Goal: Task Accomplishment & Management: Manage account settings

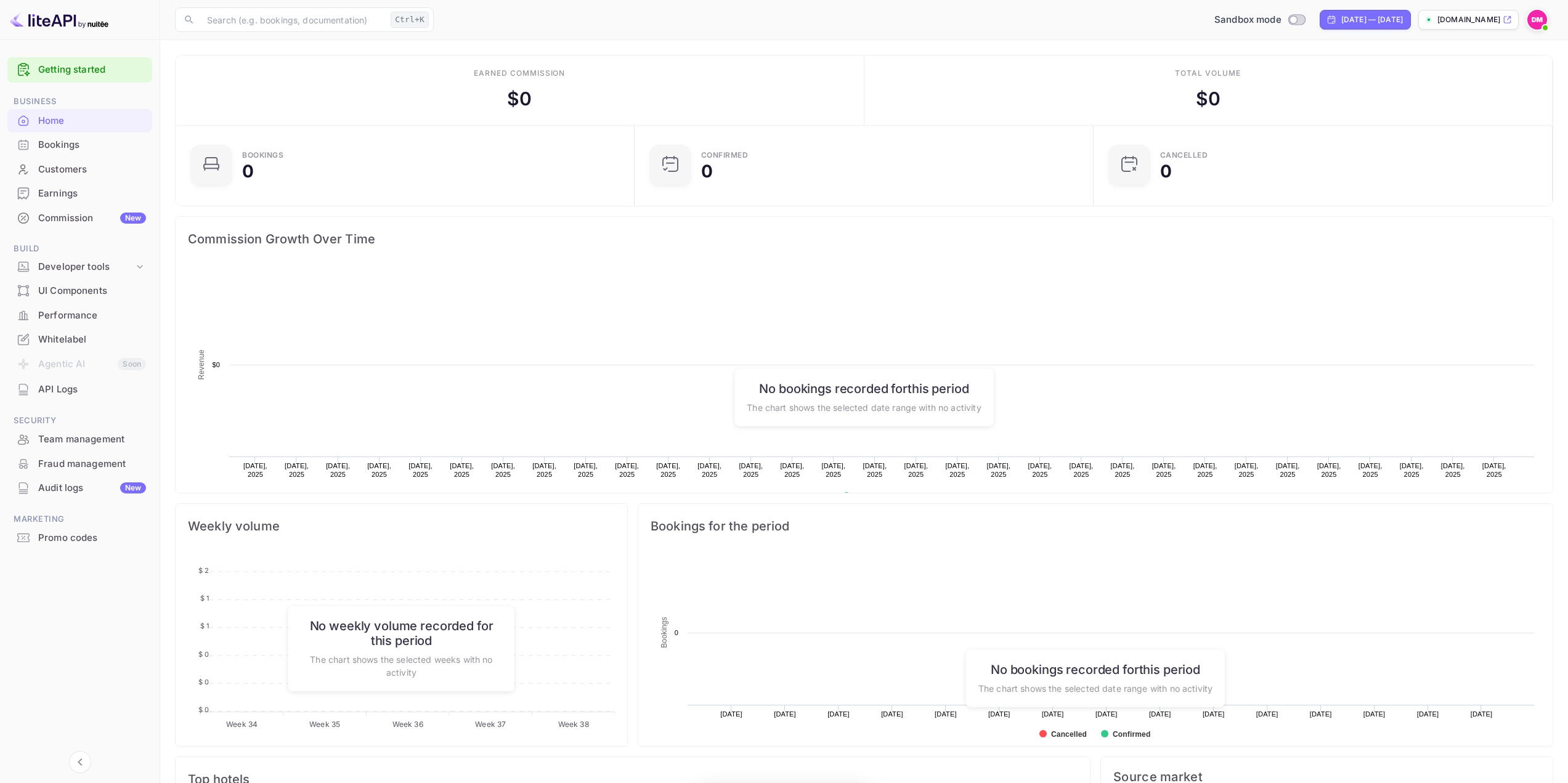
scroll to position [191, 442]
click at [70, 221] on div "Commission New" at bounding box center [92, 218] width 108 height 14
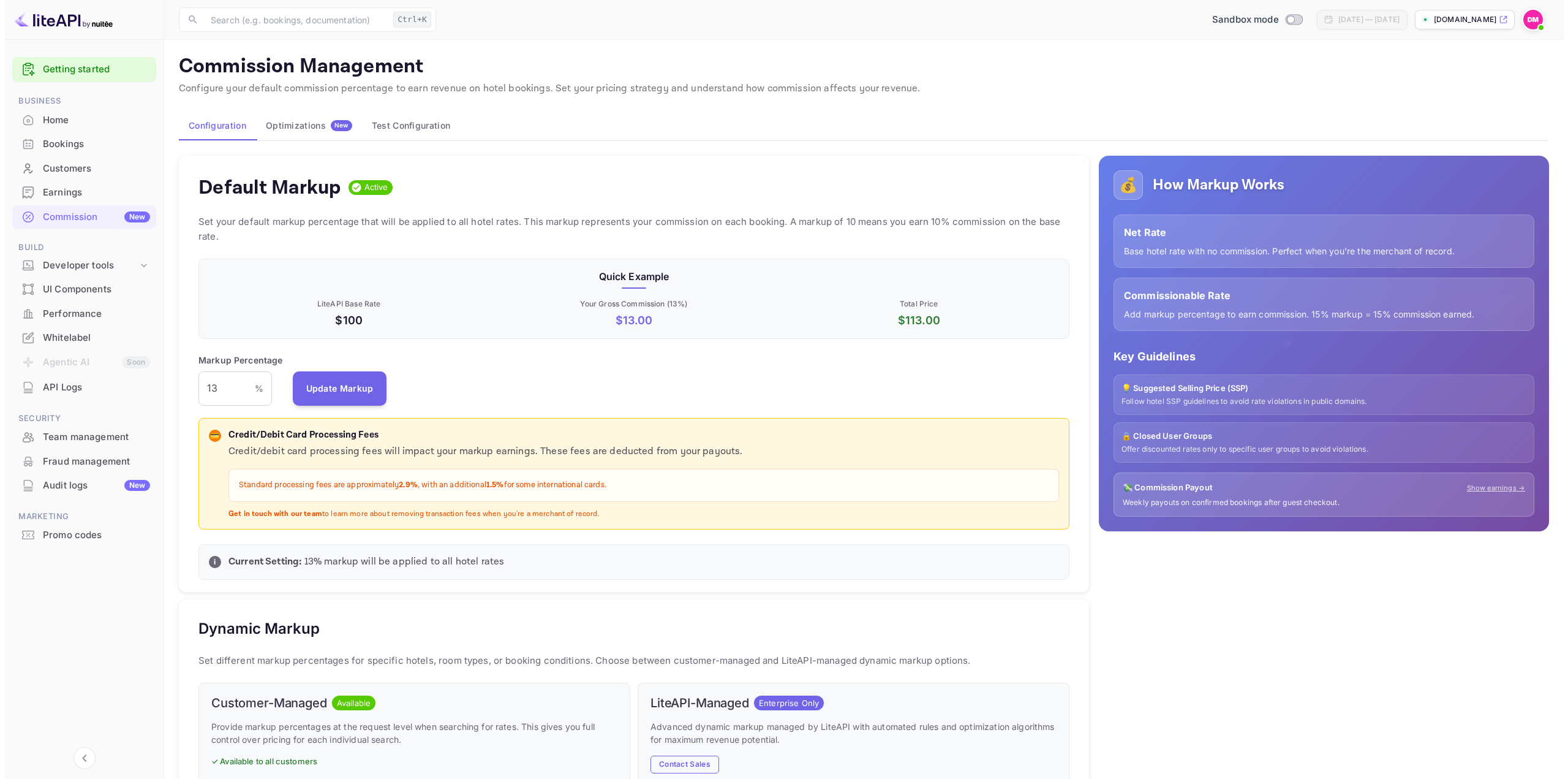
scroll to position [208, 862]
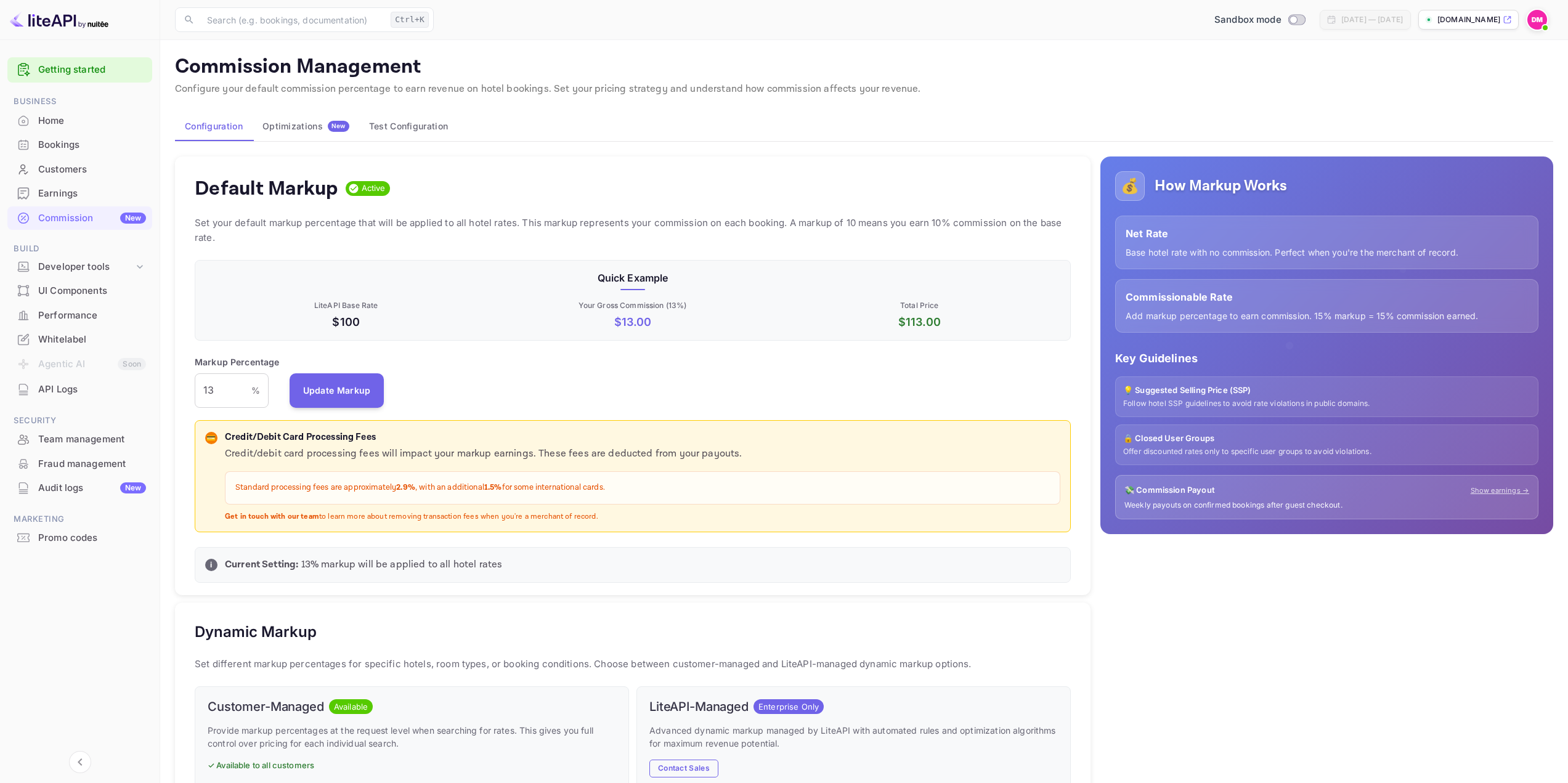
click at [74, 296] on div "UI Components" at bounding box center [92, 291] width 108 height 14
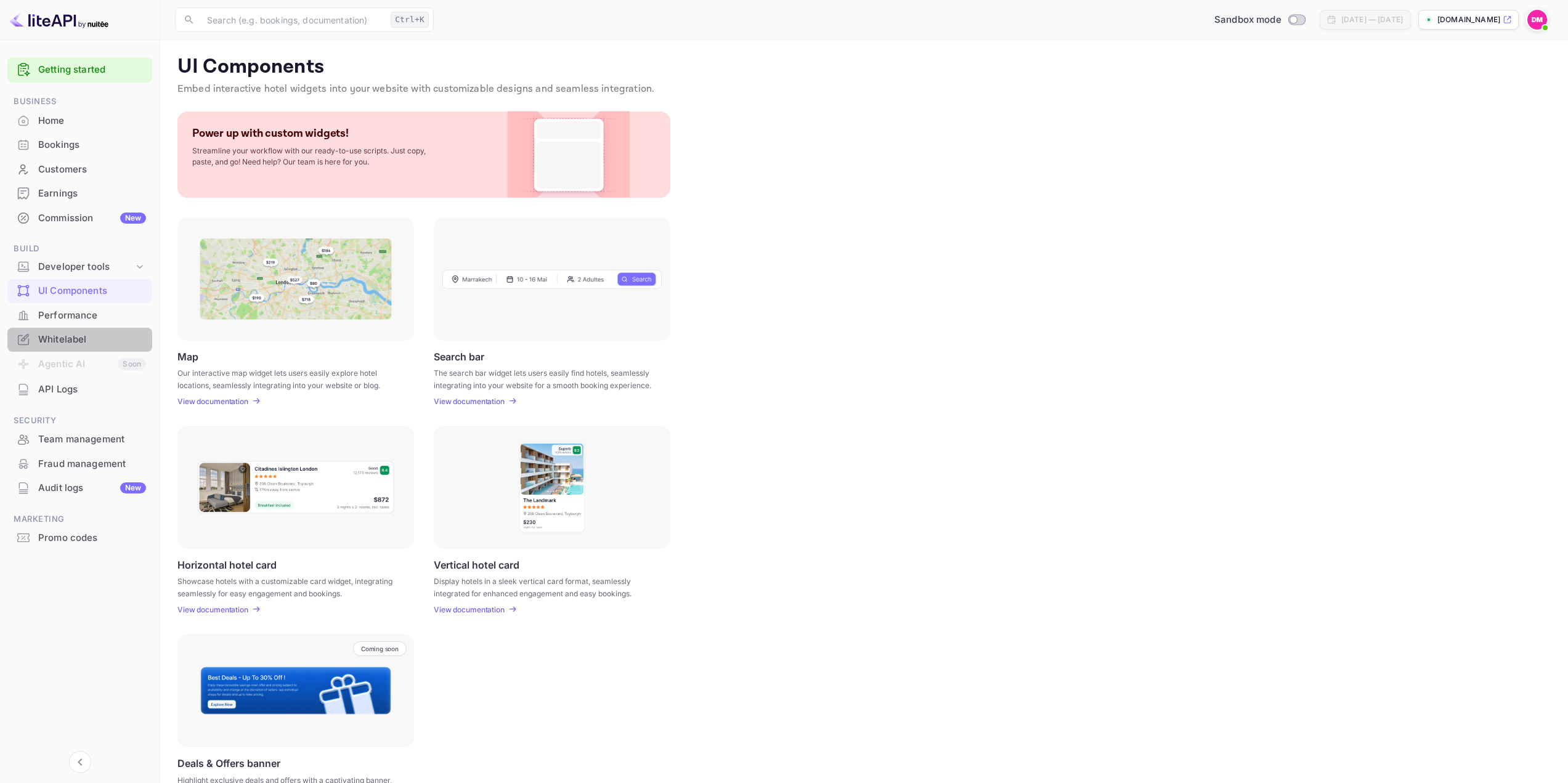
click at [81, 342] on div "Whitelabel" at bounding box center [92, 340] width 108 height 14
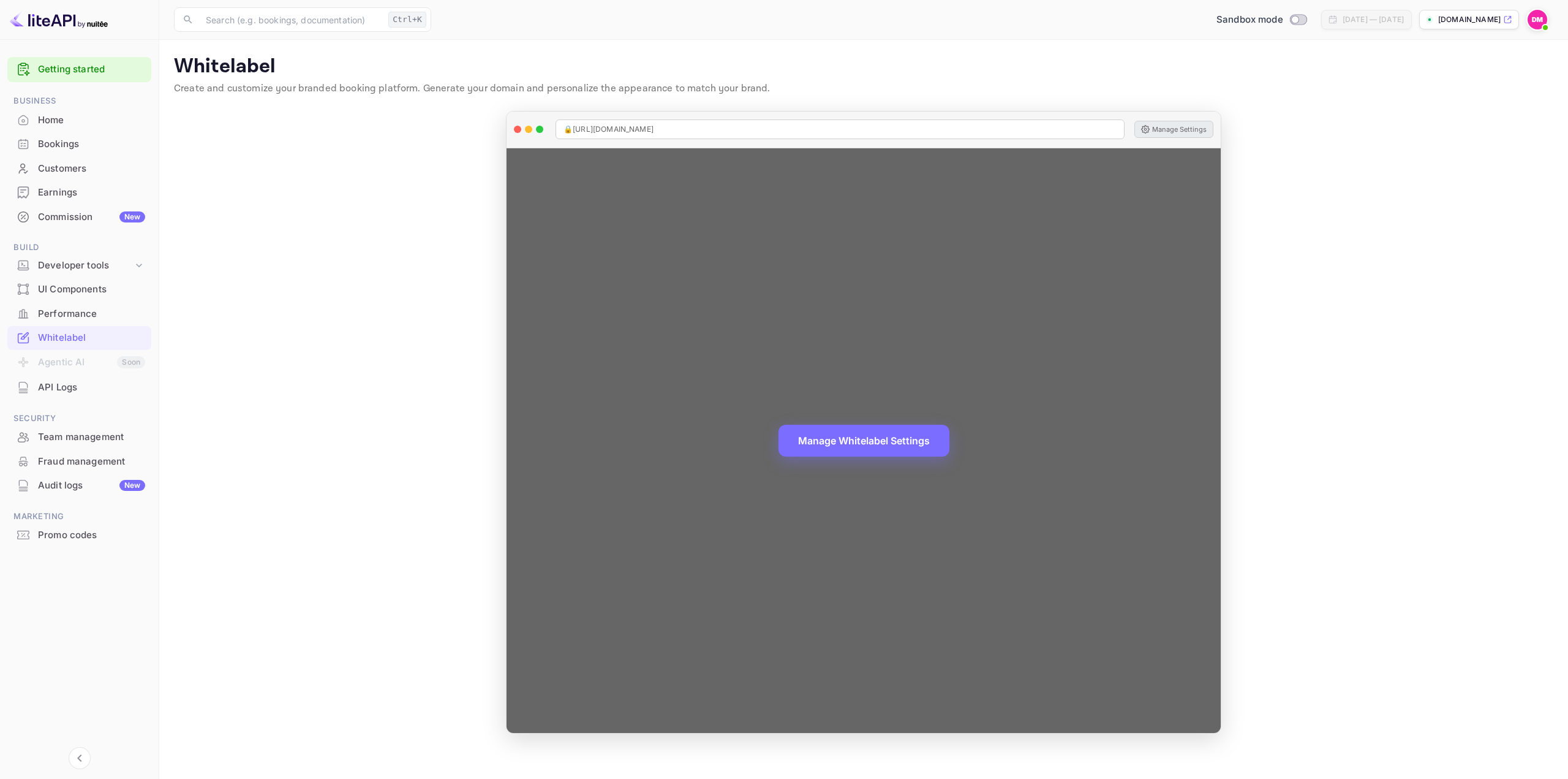
click at [1178, 130] on button "Manage Settings" at bounding box center [1174, 129] width 79 height 17
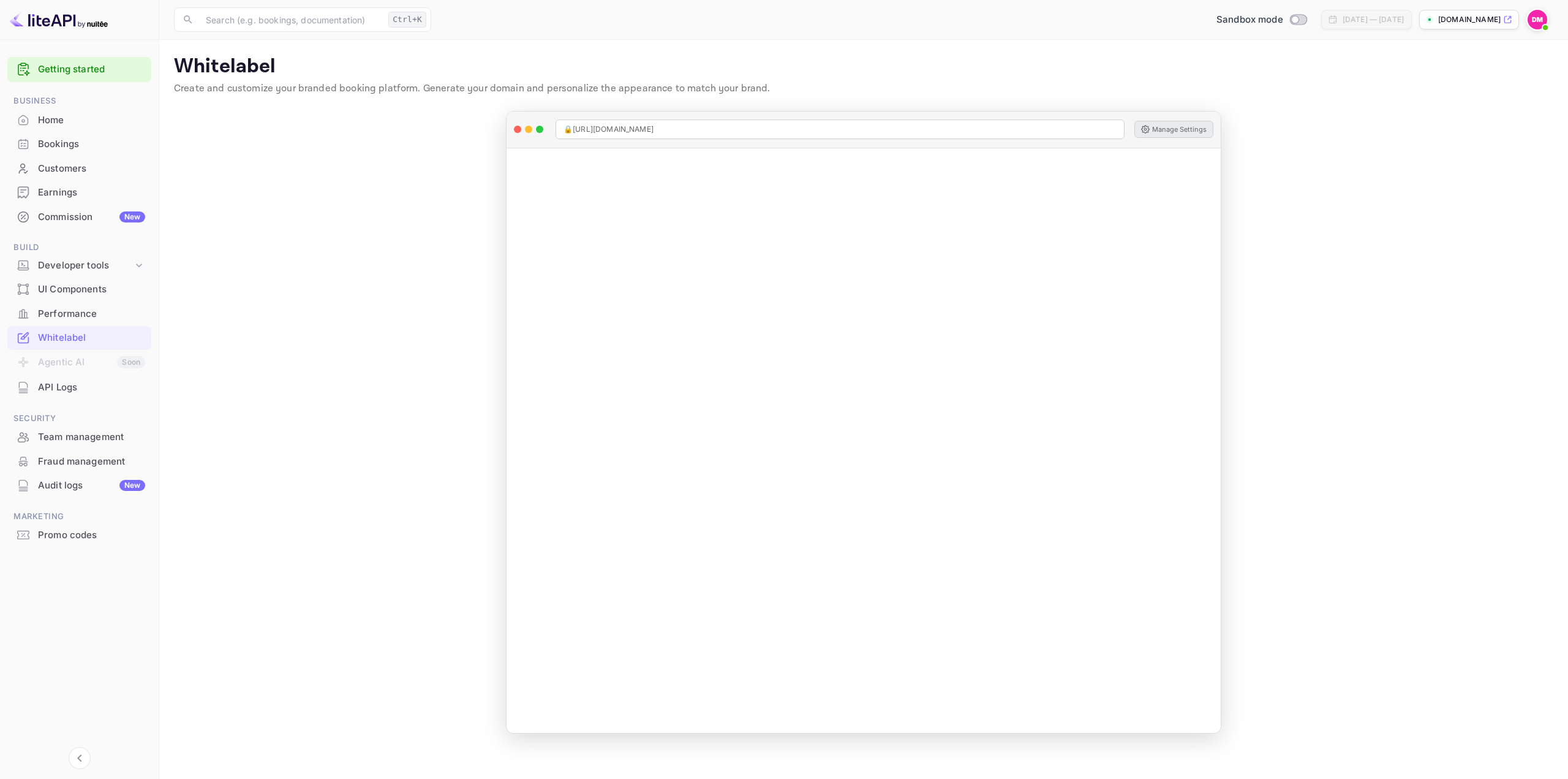
click at [80, 293] on div "UI Components" at bounding box center [91, 289] width 107 height 14
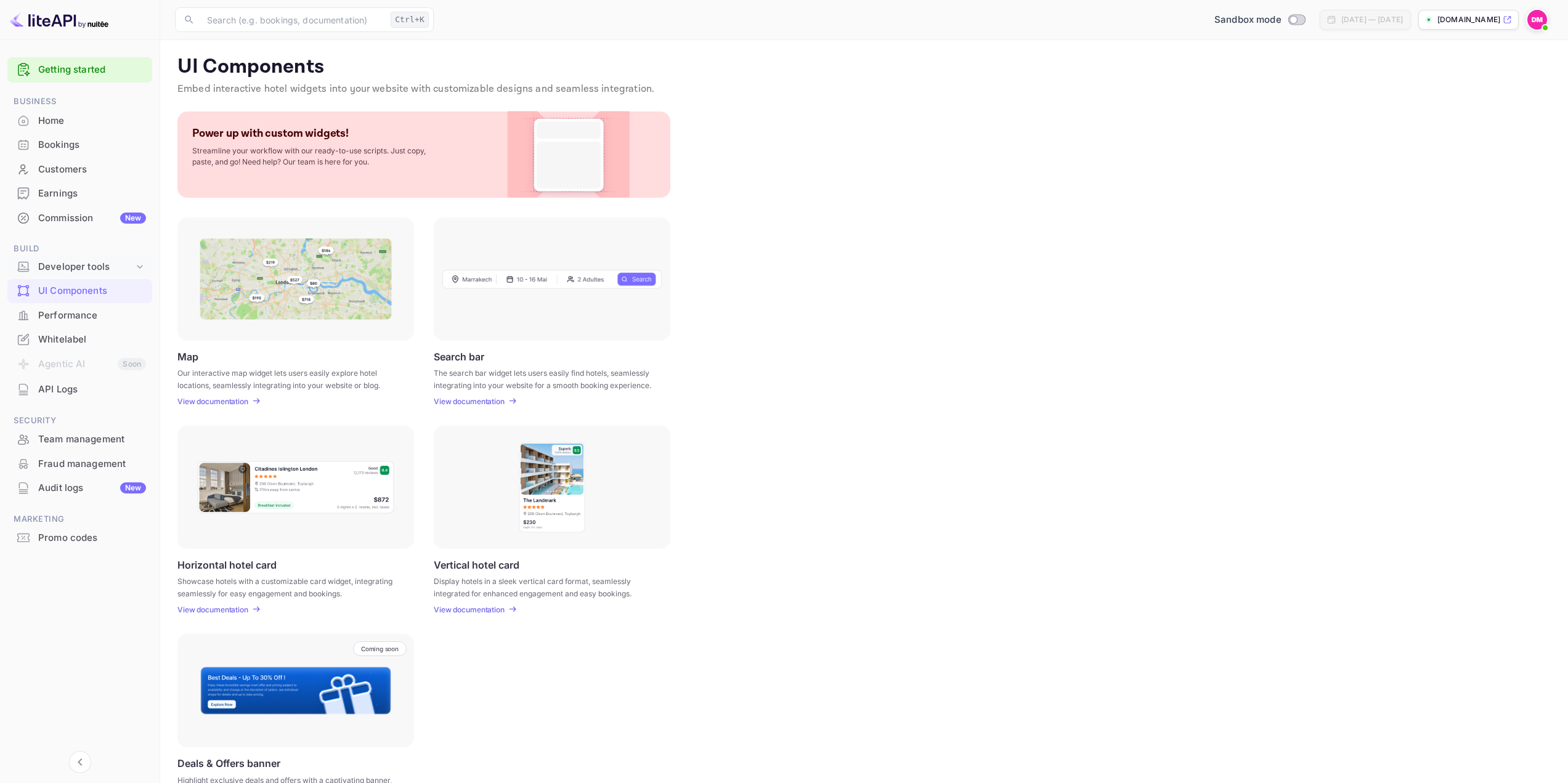
click at [87, 274] on div "Developer tools" at bounding box center [80, 267] width 145 height 22
click at [76, 287] on p "API docs and SDKs" at bounding box center [83, 288] width 80 height 13
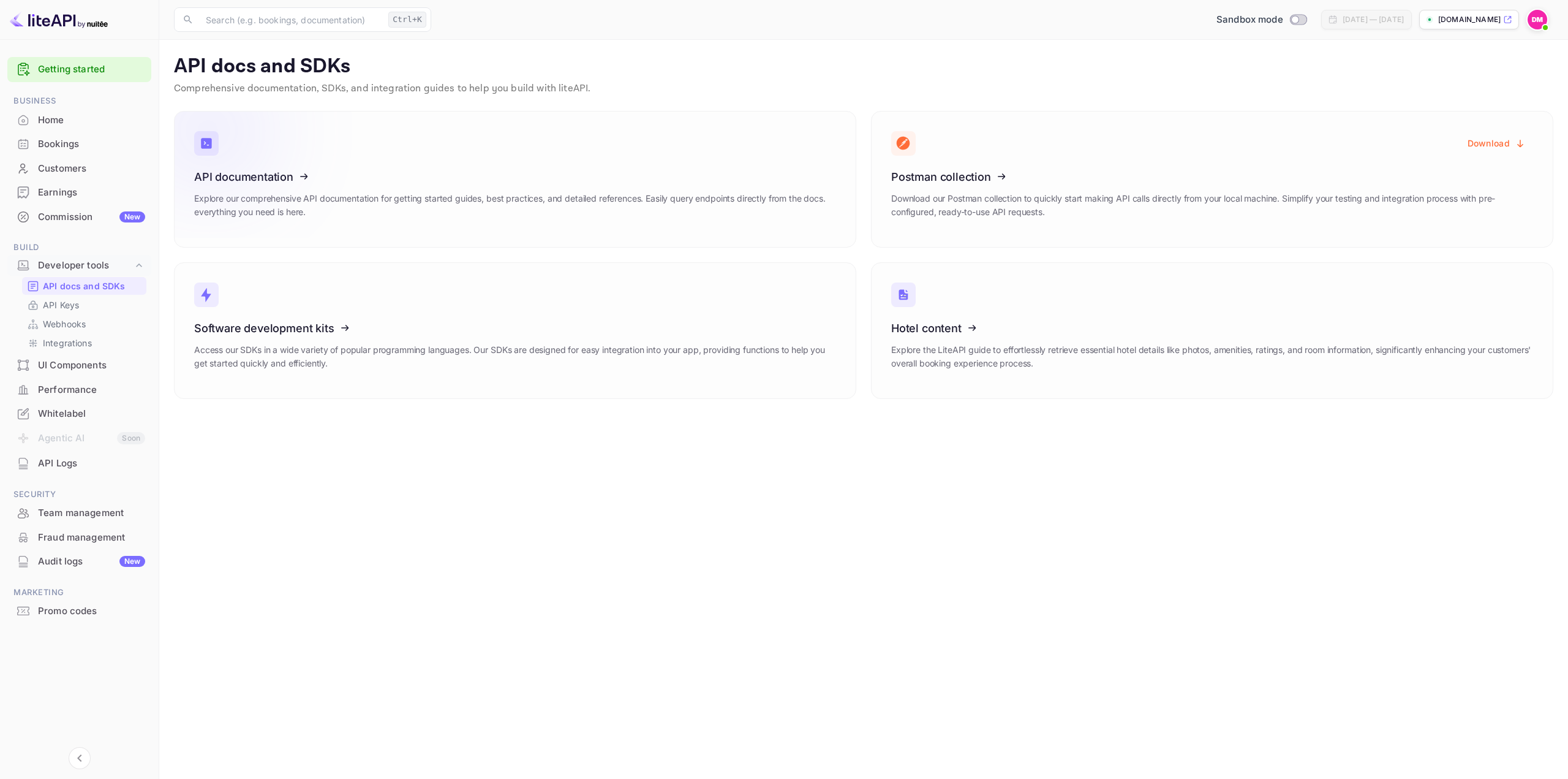
click at [262, 190] on icon at bounding box center [269, 174] width 190 height 126
click at [75, 309] on p "API Keys" at bounding box center [61, 305] width 36 height 13
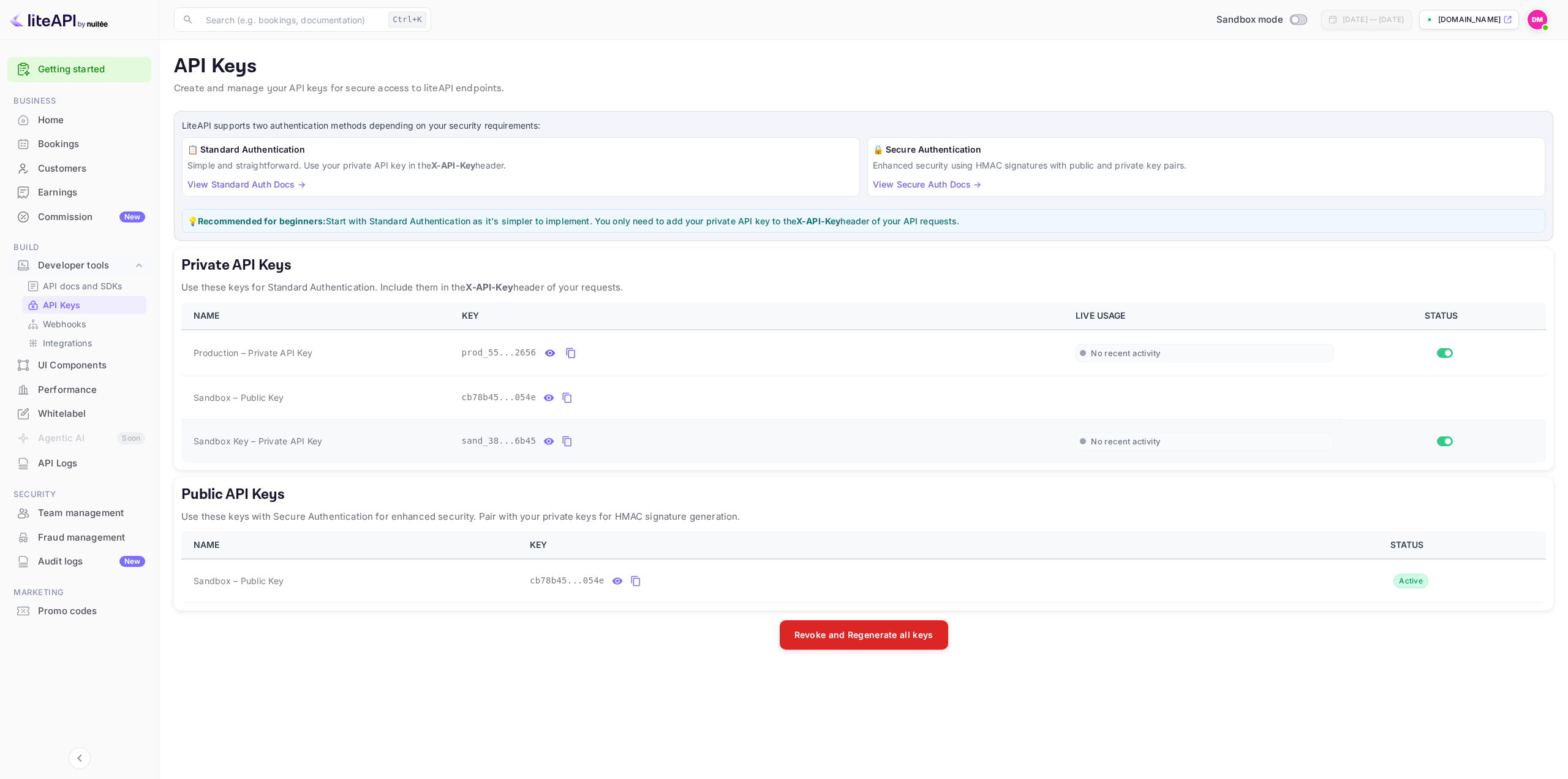
click at [549, 442] on button "private api keys table" at bounding box center [548, 441] width 16 height 20
click at [705, 440] on icon "private api keys table" at bounding box center [710, 441] width 11 height 15
